Goal: Task Accomplishment & Management: Manage account settings

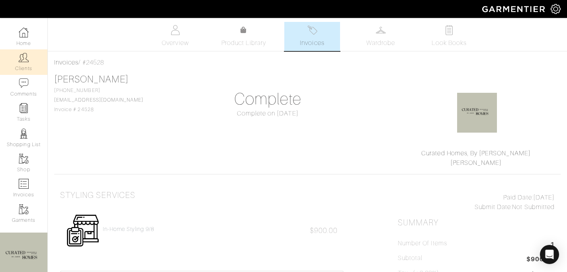
click at [21, 67] on link "Clients" at bounding box center [23, 61] width 47 height 25
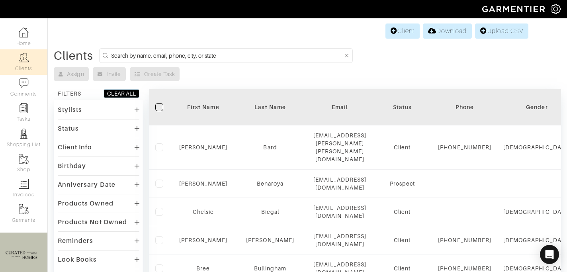
click at [174, 52] on input at bounding box center [227, 56] width 232 height 10
type input "[PERSON_NAME]"
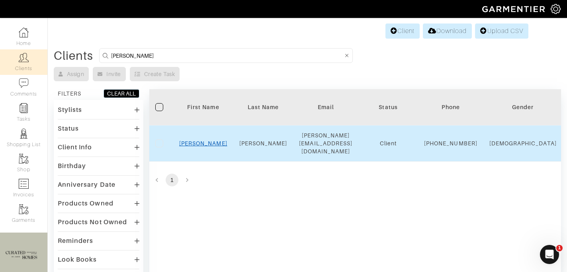
click at [197, 146] on link "[PERSON_NAME]" at bounding box center [203, 143] width 48 height 6
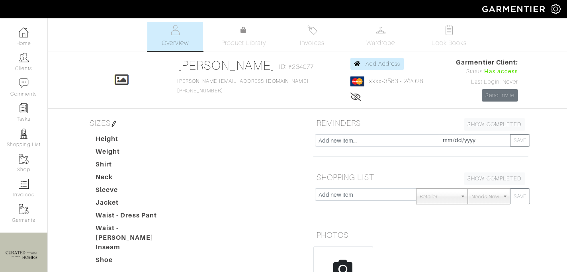
scroll to position [186, 0]
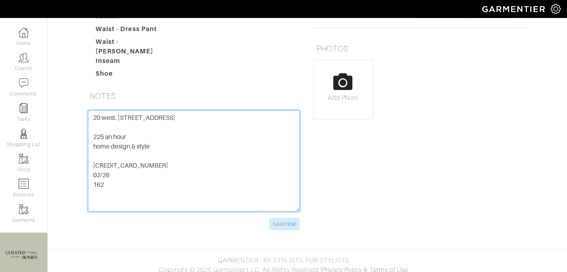
click at [155, 174] on textarea "20 west. 64th street 9O 10023 225 an hour home design & style 5424 1812 3042 35…" at bounding box center [194, 160] width 212 height 101
click at [154, 171] on textarea "20 west. 64th street 9O 10023 225 an hour home design & style 5424 1812 3042 35…" at bounding box center [194, 160] width 212 height 101
click at [154, 170] on textarea "20 west. 64th street 9O 10023 225 an hour home design & style 5424 1812 3042 35…" at bounding box center [194, 160] width 212 height 101
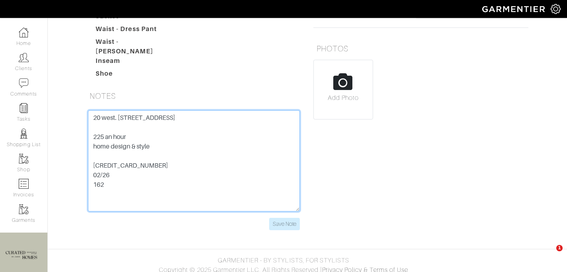
click at [154, 170] on textarea "20 west. 64th street 9O 10023 225 an hour home design & style 5424 1812 3042 35…" at bounding box center [194, 160] width 212 height 101
click at [100, 180] on textarea "20 west. 64th street 9O 10023 225 an hour home design & style 5424 1812 3042 35…" at bounding box center [194, 160] width 212 height 101
